Goal: Navigation & Orientation: Find specific page/section

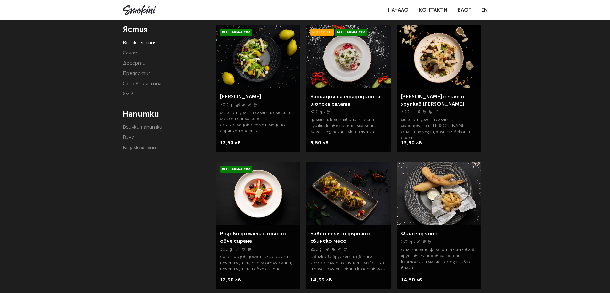
scroll to position [115, 0]
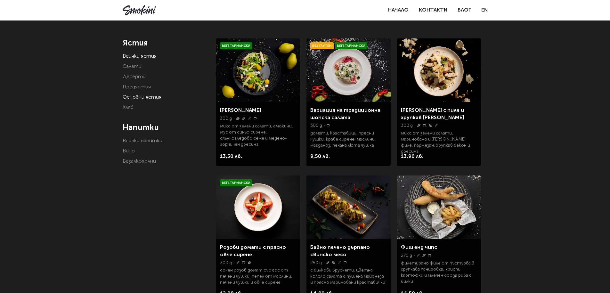
click at [138, 98] on link "Основни ястия" at bounding box center [142, 97] width 39 height 5
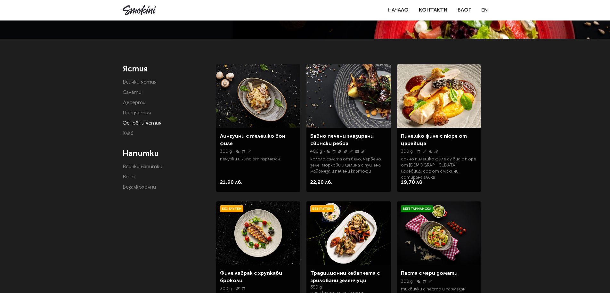
scroll to position [38, 0]
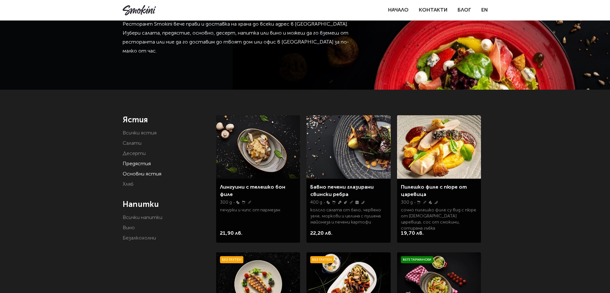
click at [135, 163] on link "Предястия" at bounding box center [137, 163] width 28 height 5
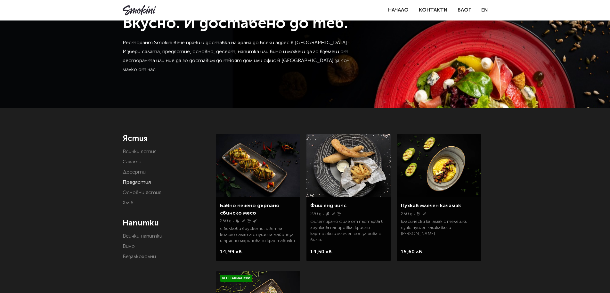
scroll to position [38, 0]
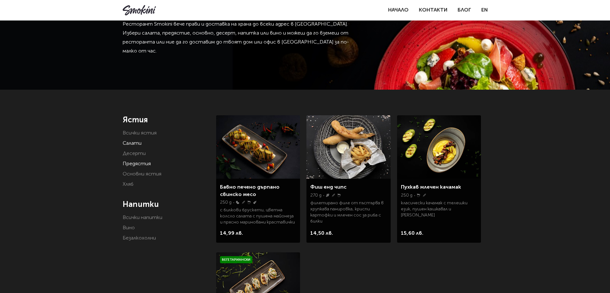
click at [135, 143] on link "Салати" at bounding box center [132, 143] width 19 height 5
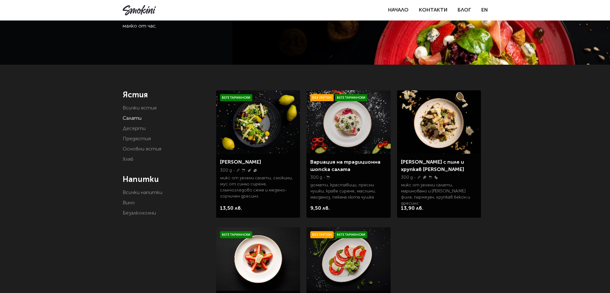
scroll to position [77, 0]
